Goal: Communication & Community: Answer question/provide support

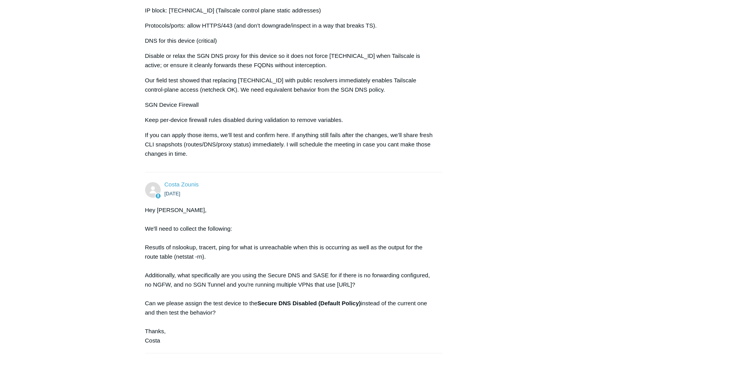
scroll to position [2143, 0]
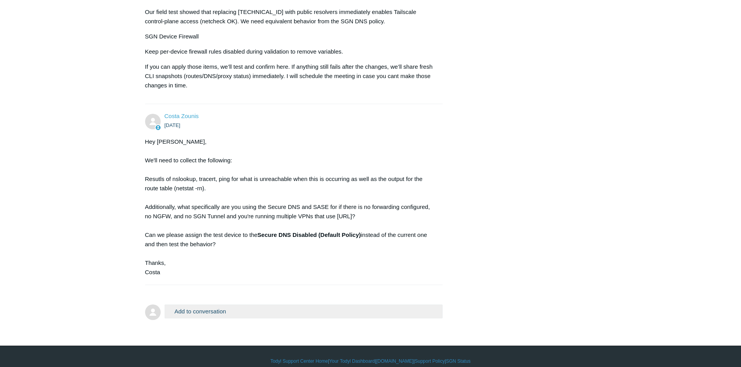
click at [206, 305] on button "Add to conversation" at bounding box center [303, 312] width 278 height 14
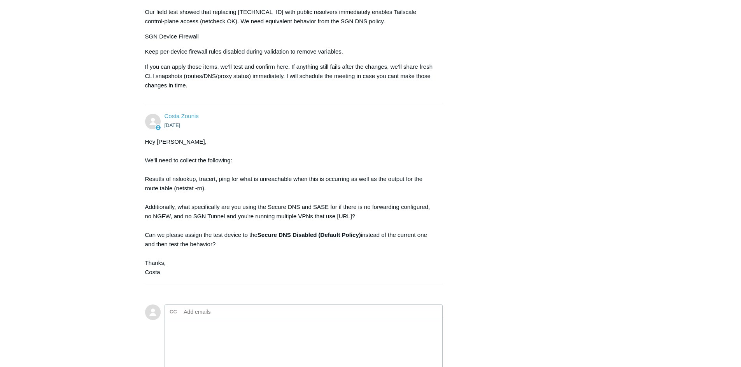
click at [205, 306] on input "text" at bounding box center [223, 312] width 84 height 12
click at [195, 328] on textarea "Add your reply" at bounding box center [303, 345] width 278 height 52
paste textarea "Lo Ipsum — dolo sit ame consectet adi elitseddo, eiusmodt incid UTL ET + Dolore…"
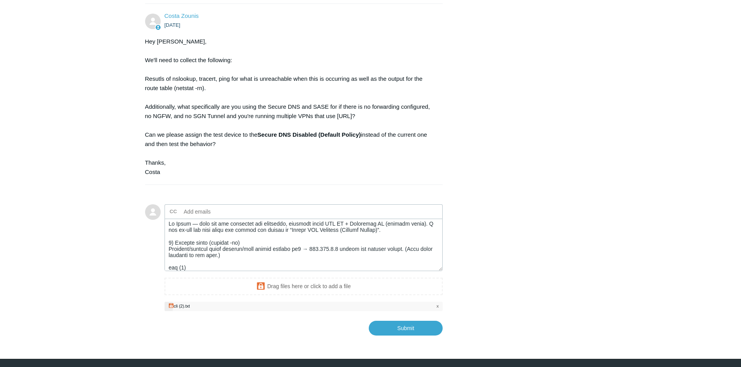
scroll to position [0, 0]
click at [198, 219] on textarea "Add your reply" at bounding box center [303, 245] width 278 height 52
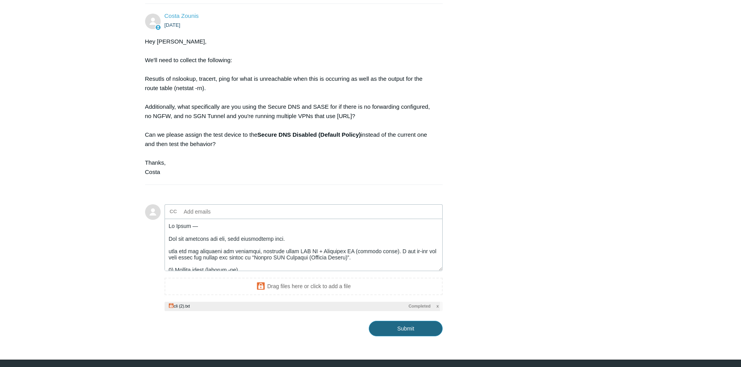
click at [399, 321] on input "Submit" at bounding box center [406, 329] width 74 height 16
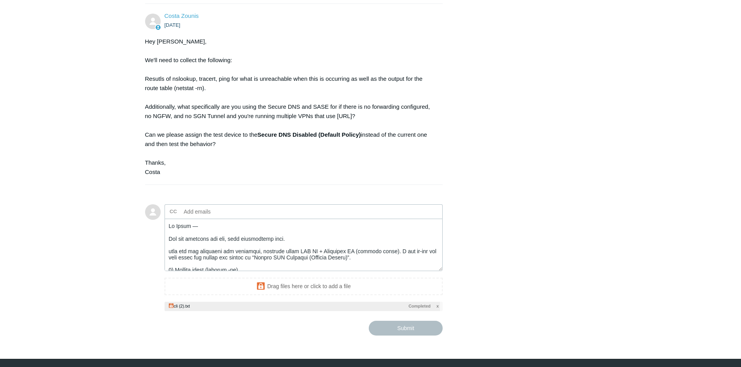
type textarea "Lo Ipsum — Dol sit ametcons adi eli, sedd eiusmodtemp inci. utla etd mag aliqua…"
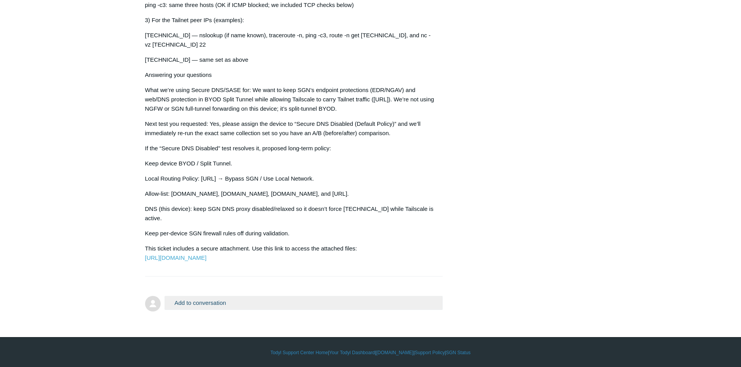
scroll to position [2626, 0]
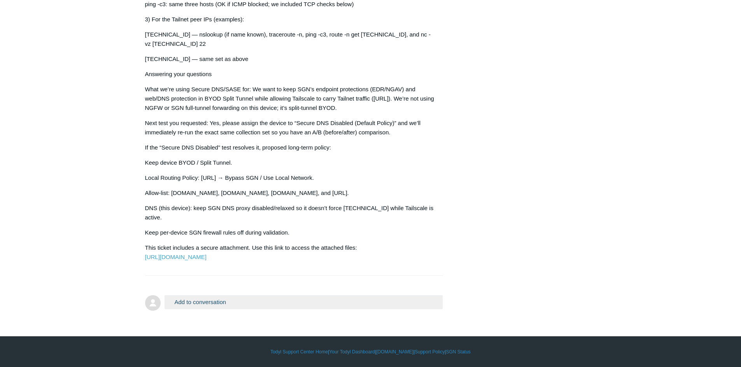
click at [169, 173] on p "Local Routing Policy: 100.64.0.0/10 → Bypass SGN / Use Local Network." at bounding box center [290, 177] width 290 height 9
click at [220, 300] on button "Add to conversation" at bounding box center [303, 302] width 278 height 14
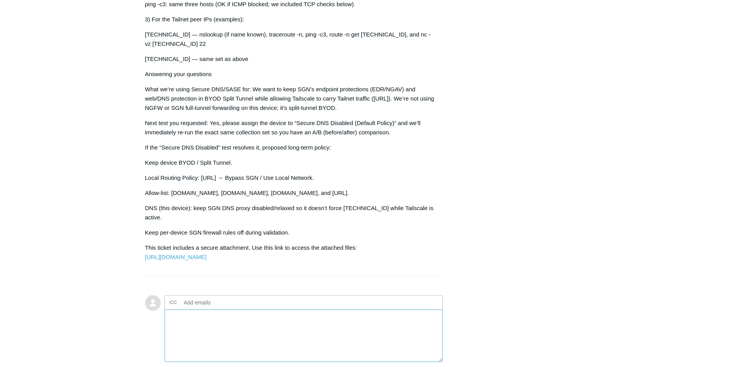
paste textarea "FYI: Some traceroutes show * because intermediate devices/firewalls rate-limit …"
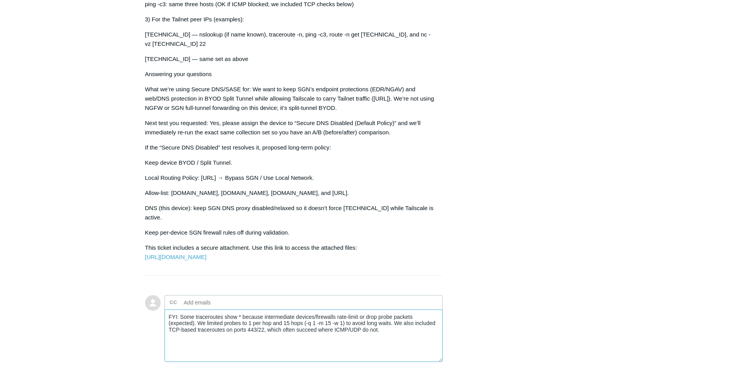
click at [407, 333] on textarea "FYI: Some traceroutes show * because intermediate devices/firewalls rate-limit …" at bounding box center [303, 336] width 278 height 52
paste textarea "Policy mode Ensure the device is on BYOD / Split Tunnel (not Full Tunnel). Loca…"
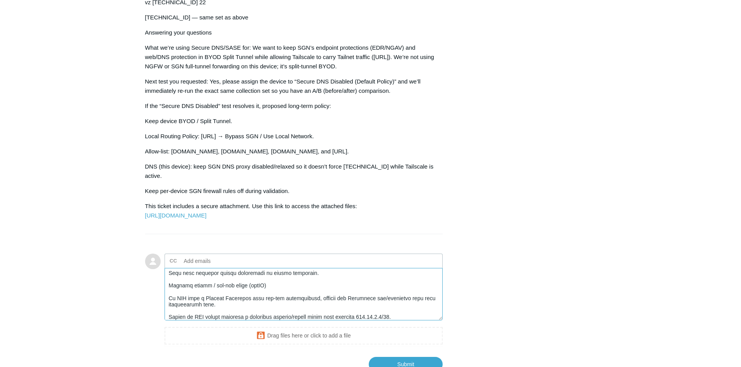
scroll to position [2727, 0]
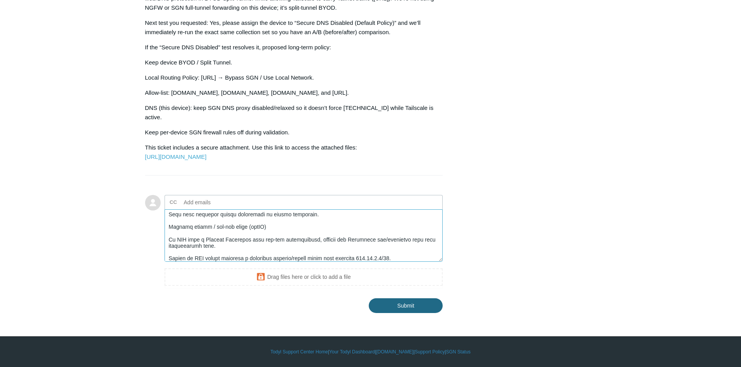
type textarea "FYI: Some traceroutes show * because intermediate devices/firewalls rate-limit …"
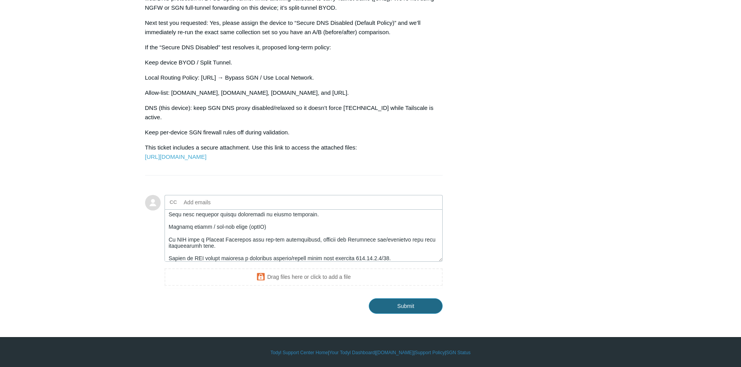
click at [419, 302] on input "Submit" at bounding box center [406, 307] width 74 height 16
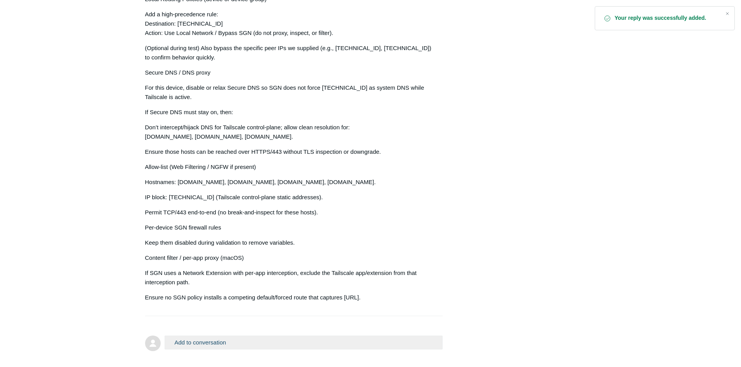
scroll to position [3028, 0]
